Goal: Task Accomplishment & Management: Use online tool/utility

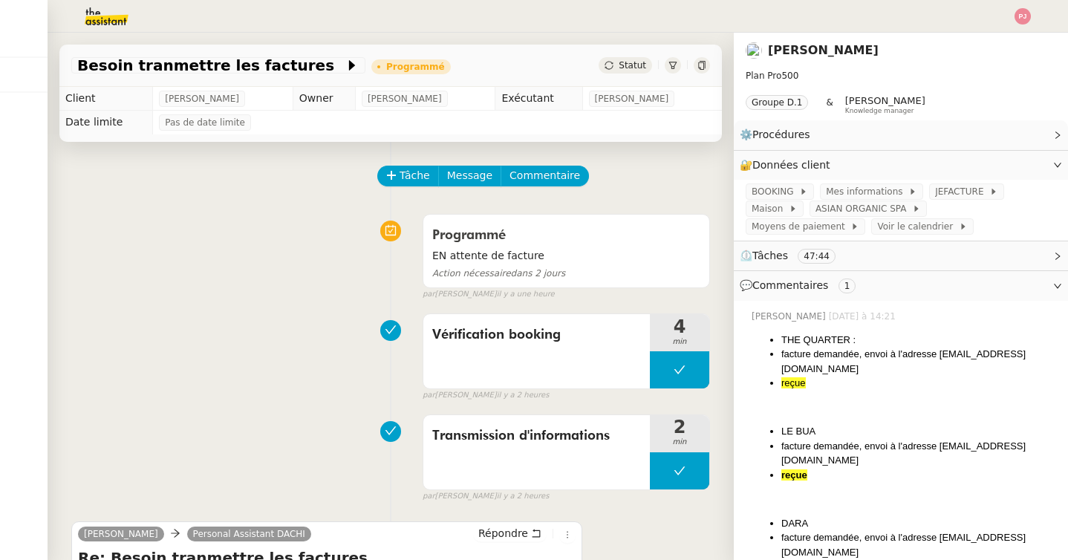
scroll to position [249, 0]
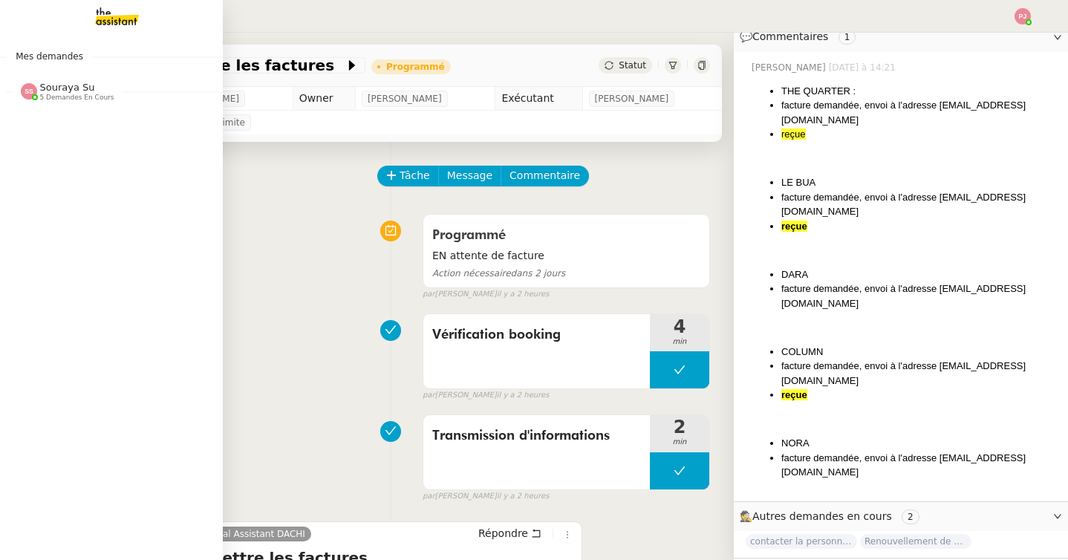
click at [66, 100] on span "5 demandes en cours" at bounding box center [77, 98] width 74 height 8
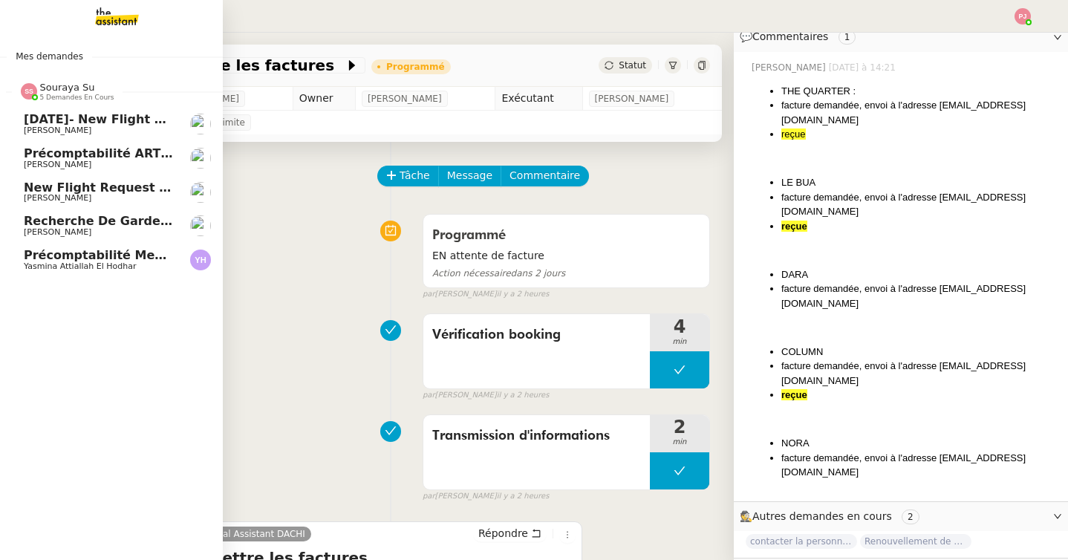
click at [140, 159] on span "Précomptabilité ARTRADE - septembre 2025" at bounding box center [172, 153] width 297 height 14
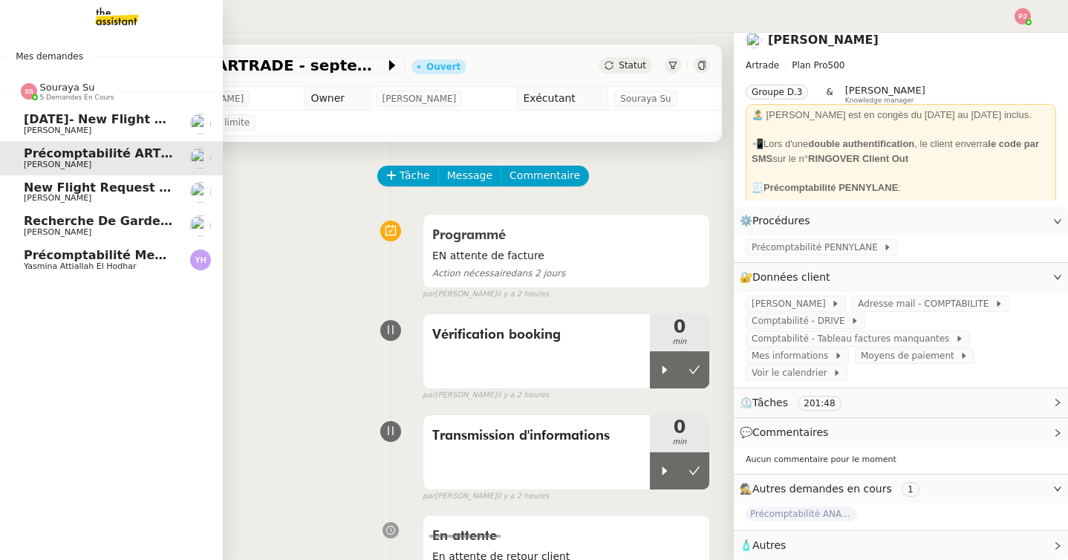
scroll to position [19, 0]
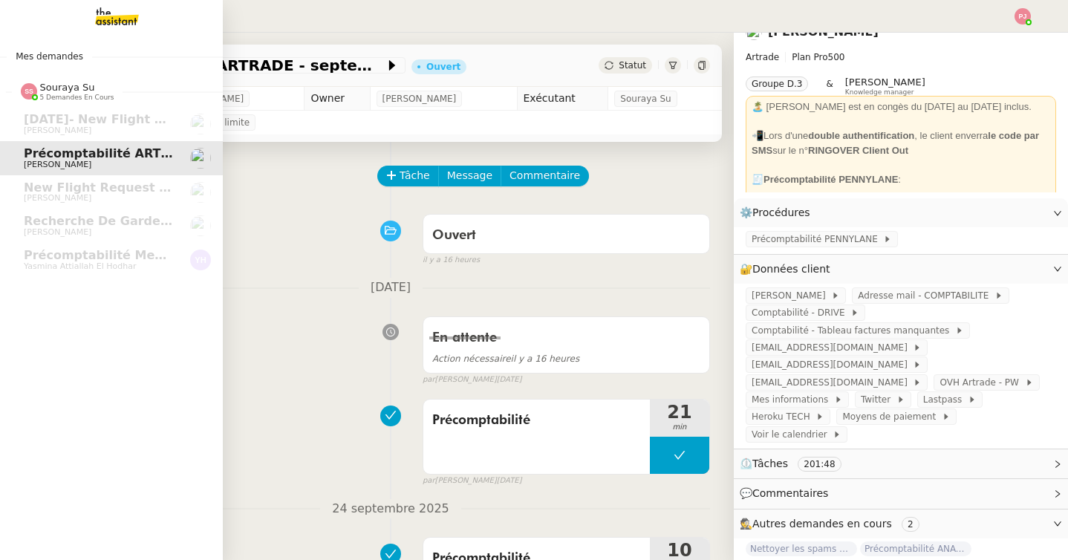
click at [101, 22] on img at bounding box center [105, 16] width 115 height 33
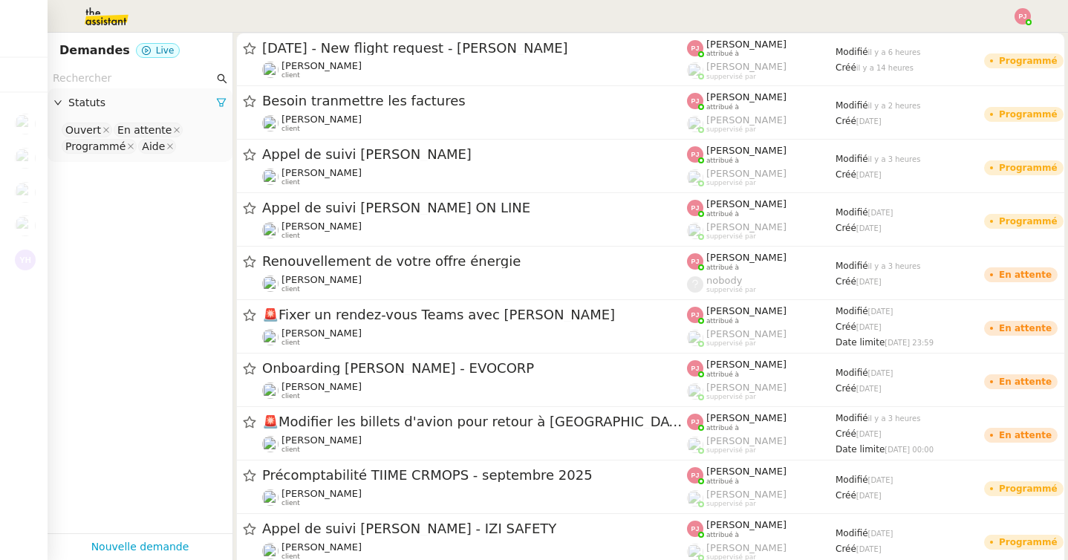
click at [120, 79] on input "text" at bounding box center [133, 78] width 161 height 17
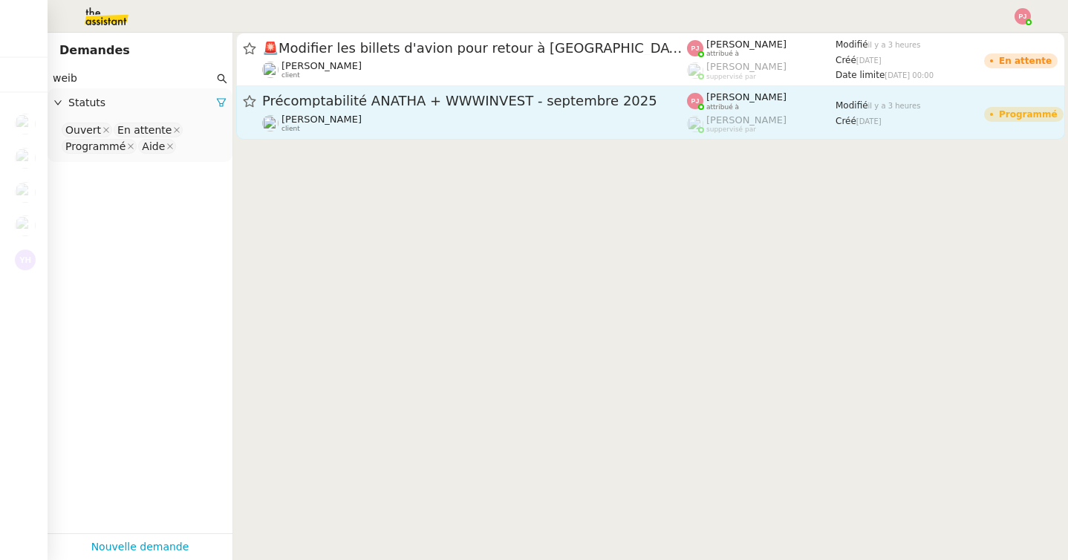
type input "weib"
click at [343, 125] on div "[PERSON_NAME] client" at bounding box center [474, 123] width 425 height 19
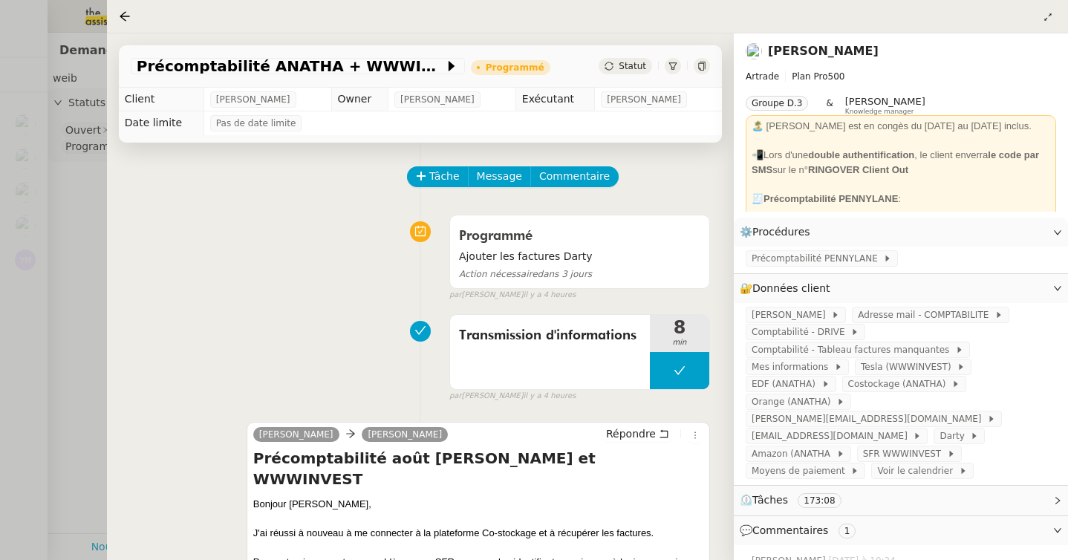
click at [88, 313] on div at bounding box center [534, 280] width 1068 height 560
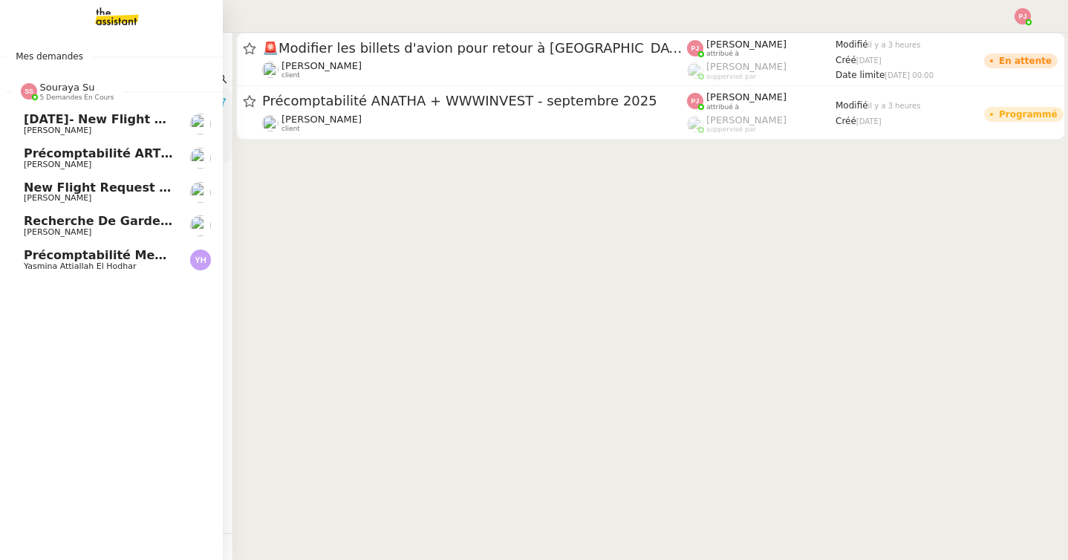
click at [120, 232] on span "[PERSON_NAME]" at bounding box center [99, 232] width 150 height 9
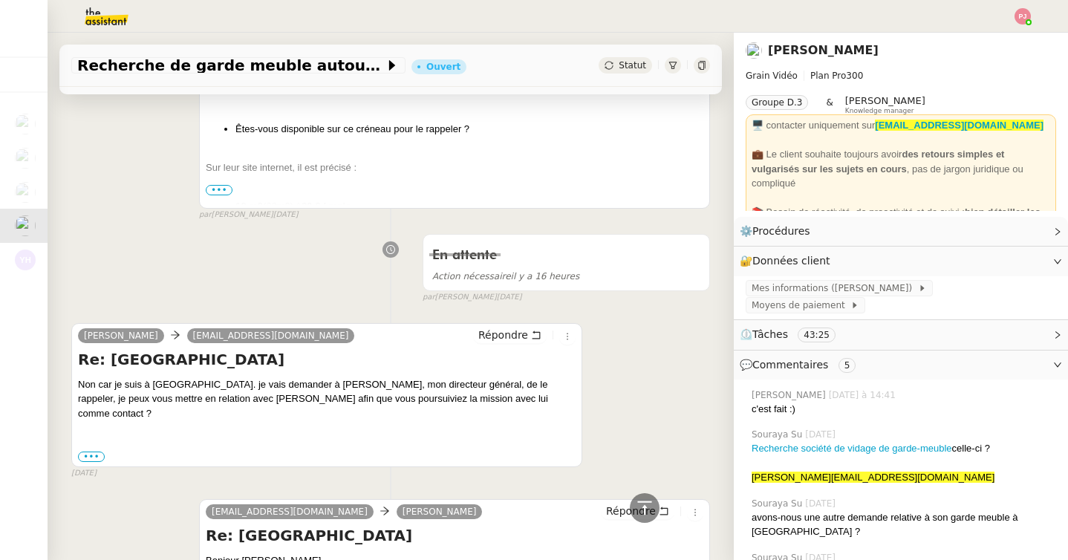
scroll to position [706, 0]
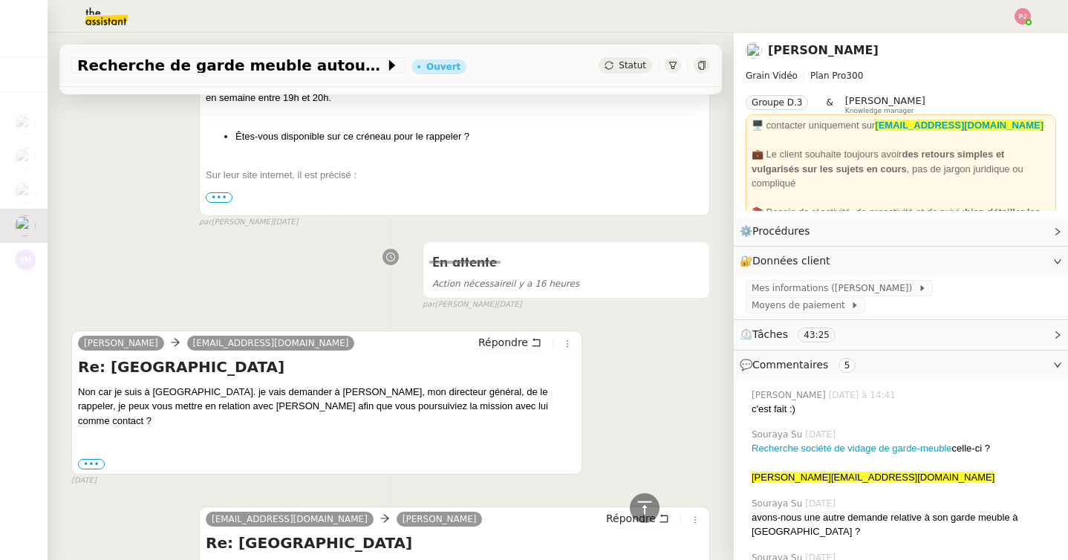
click at [224, 195] on span "•••" at bounding box center [219, 197] width 27 height 10
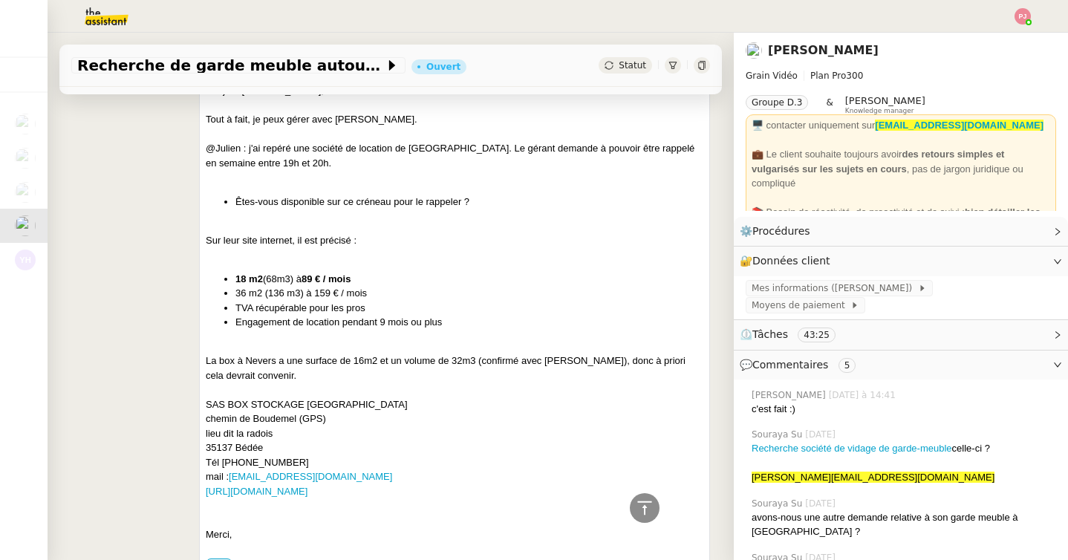
scroll to position [636, 0]
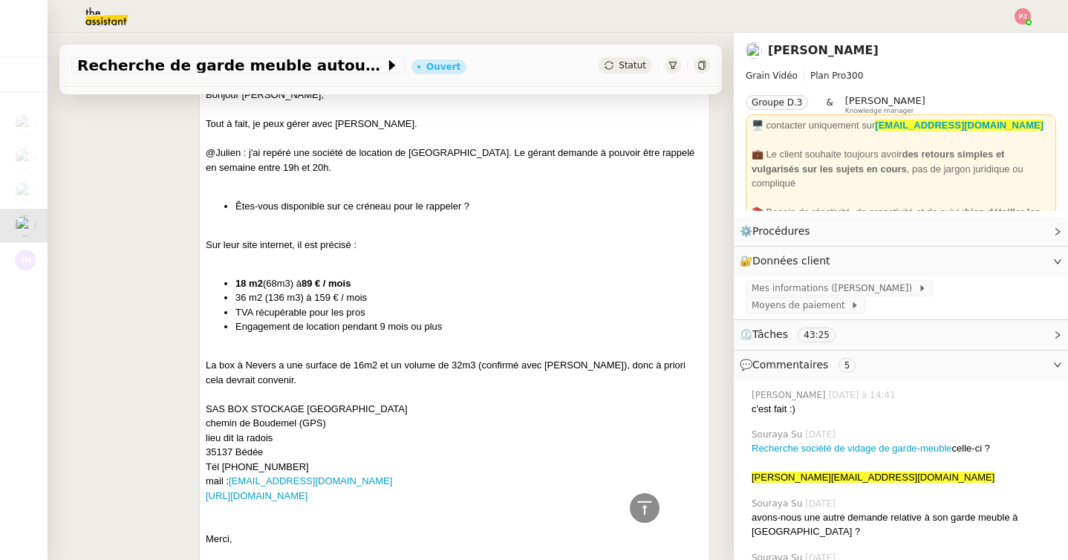
click at [123, 321] on div "[EMAIL_ADDRESS][DOMAIN_NAME] [PERSON_NAME] [PERSON_NAME] Répondre Re: Box sur […" at bounding box center [390, 305] width 639 height 571
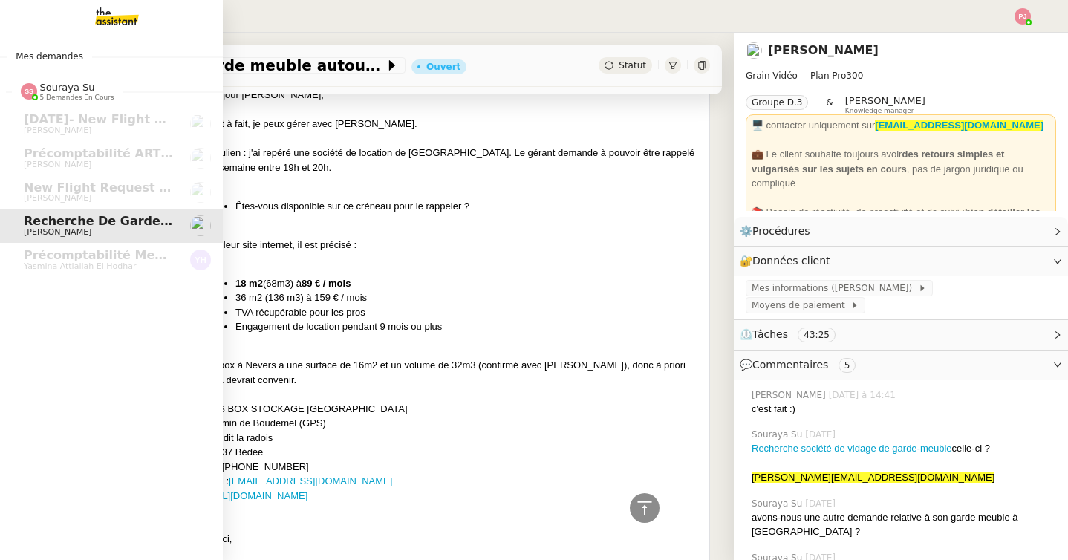
click at [29, 304] on div "Mes demandes Souraya Su 5 demandes en cours [DATE]- New flight request - [PERSO…" at bounding box center [111, 296] width 223 height 527
click at [106, 22] on img at bounding box center [105, 16] width 115 height 33
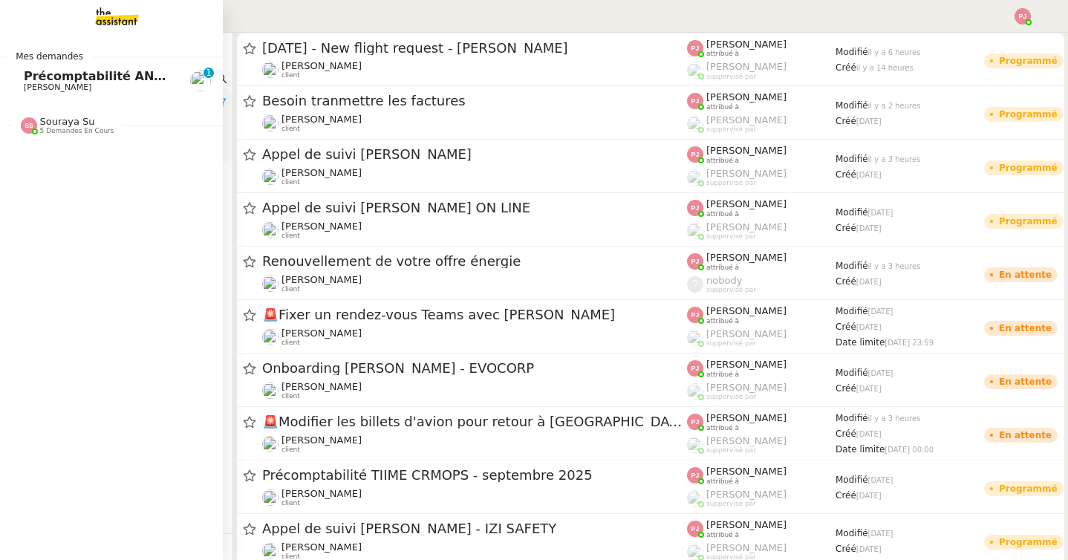
click at [43, 85] on span "[PERSON_NAME]" at bounding box center [58, 87] width 68 height 10
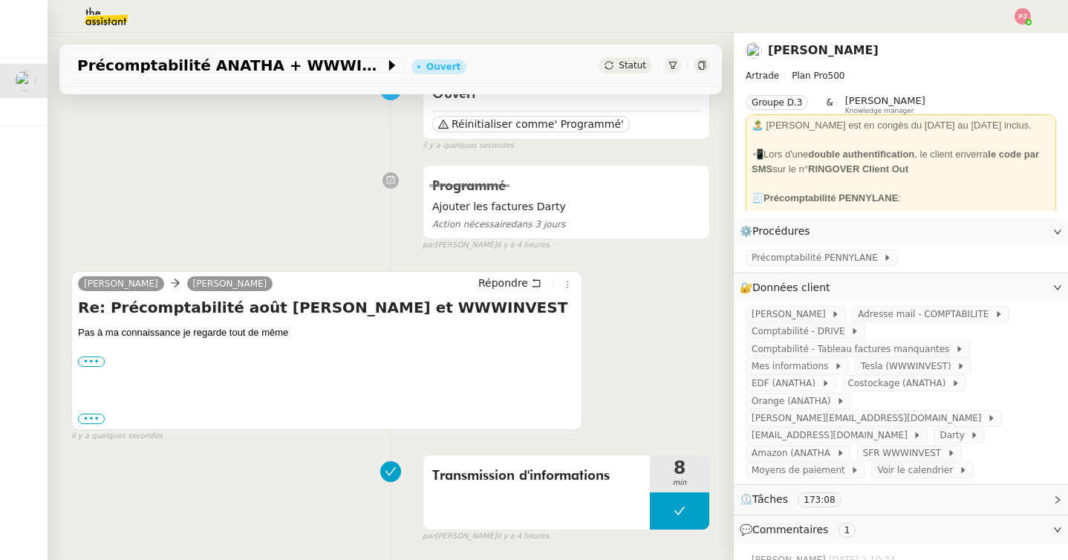
scroll to position [88, 0]
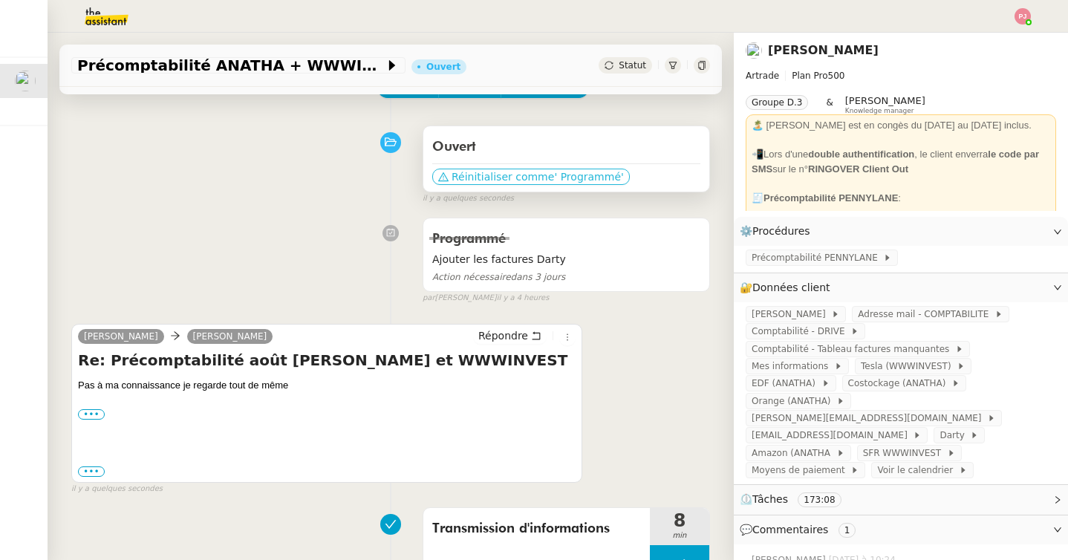
click at [486, 177] on span "Réinitialiser comme" at bounding box center [502, 176] width 102 height 15
